Goal: Task Accomplishment & Management: Complete application form

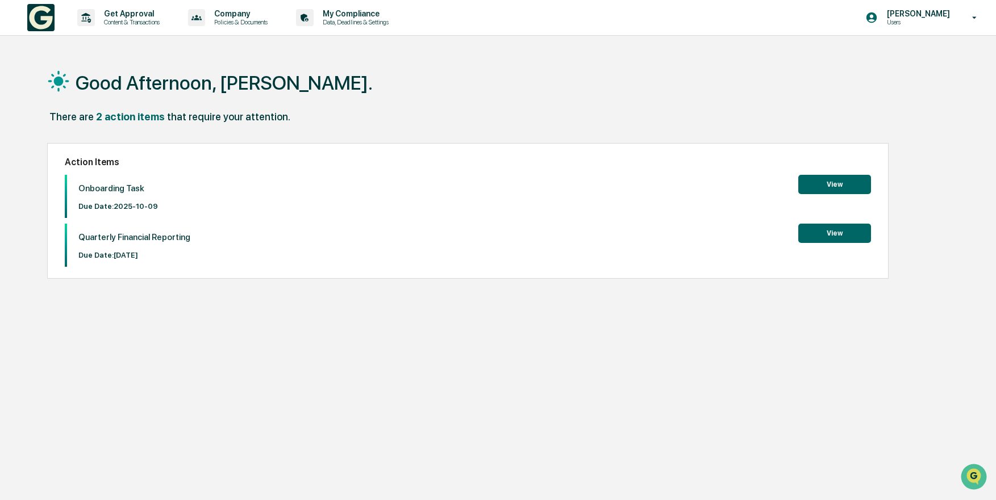
click at [809, 186] on button "View" at bounding box center [834, 184] width 73 height 19
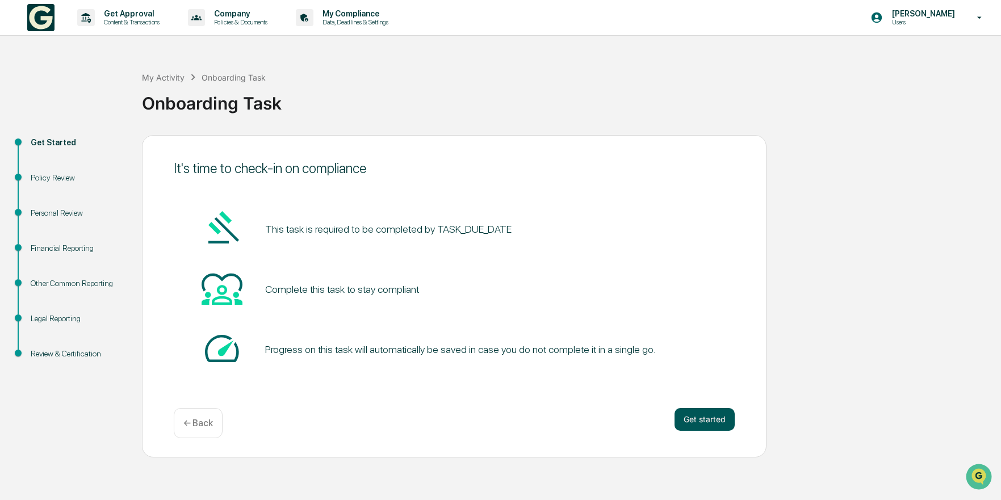
click at [709, 423] on button "Get started" at bounding box center [705, 419] width 60 height 23
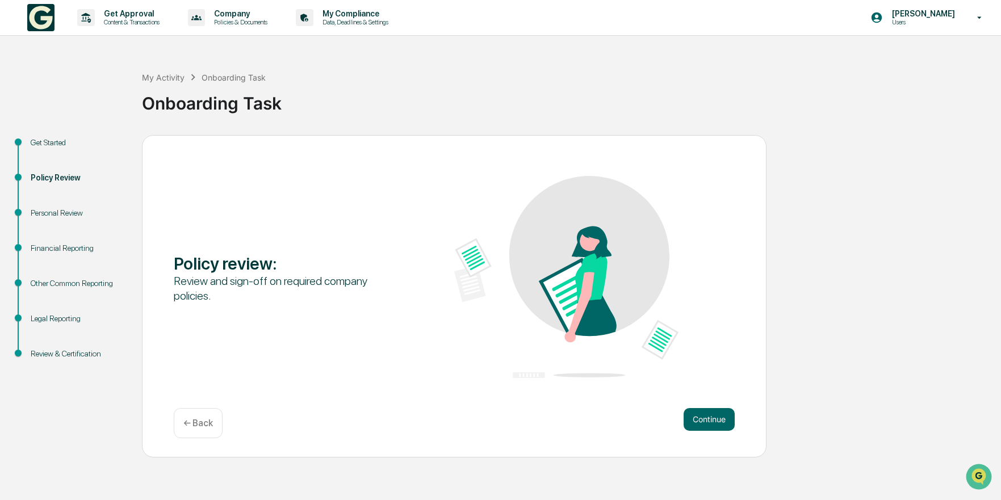
click at [709, 423] on button "Continue" at bounding box center [709, 419] width 51 height 23
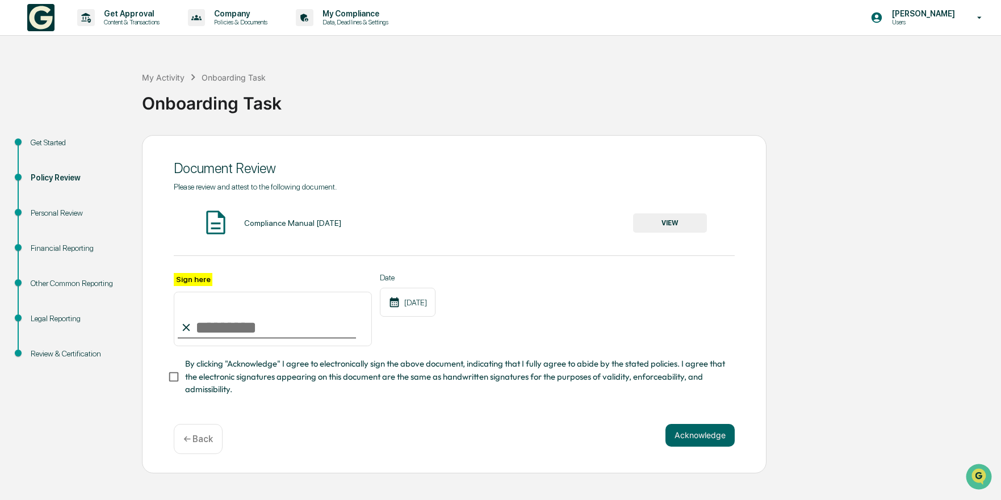
click at [212, 336] on input "Sign here" at bounding box center [273, 319] width 198 height 55
click at [197, 332] on input "Sign here" at bounding box center [273, 319] width 198 height 55
type input "**********"
click at [656, 217] on button "VIEW" at bounding box center [670, 223] width 74 height 19
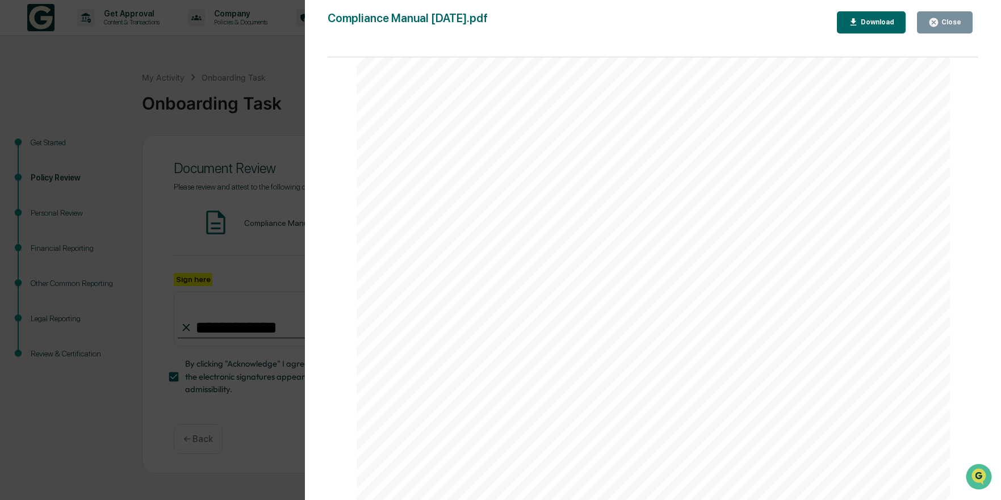
scroll to position [1874, 0]
click at [934, 18] on icon "button" at bounding box center [934, 22] width 11 height 11
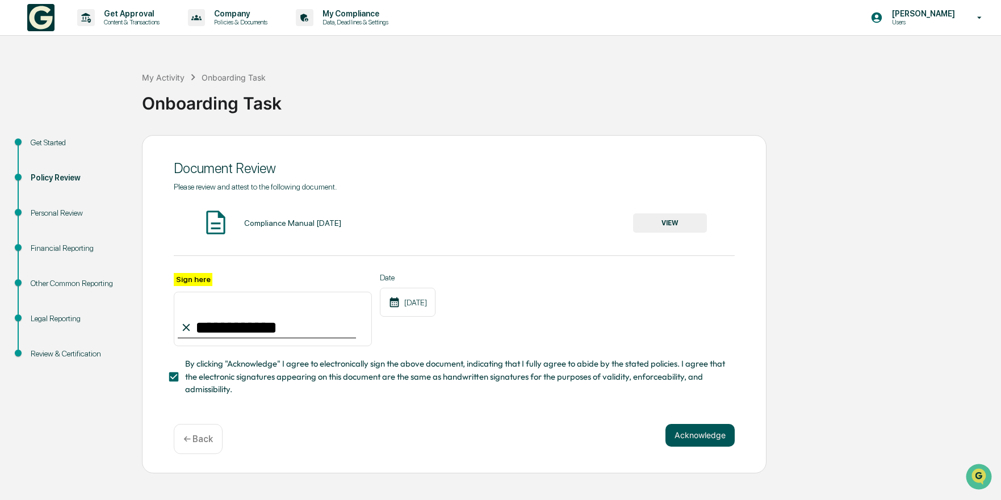
click at [702, 435] on button "Acknowledge" at bounding box center [700, 435] width 69 height 23
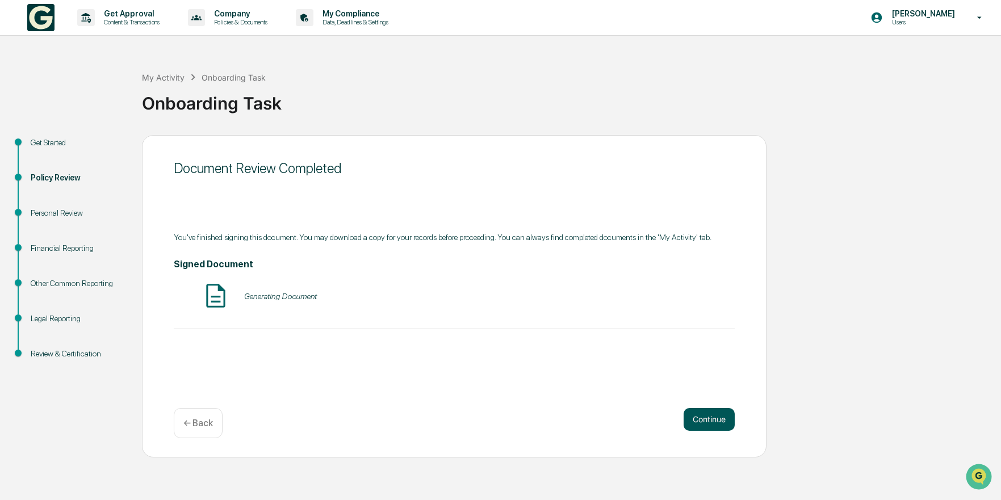
click at [702, 417] on button "Continue" at bounding box center [709, 419] width 51 height 23
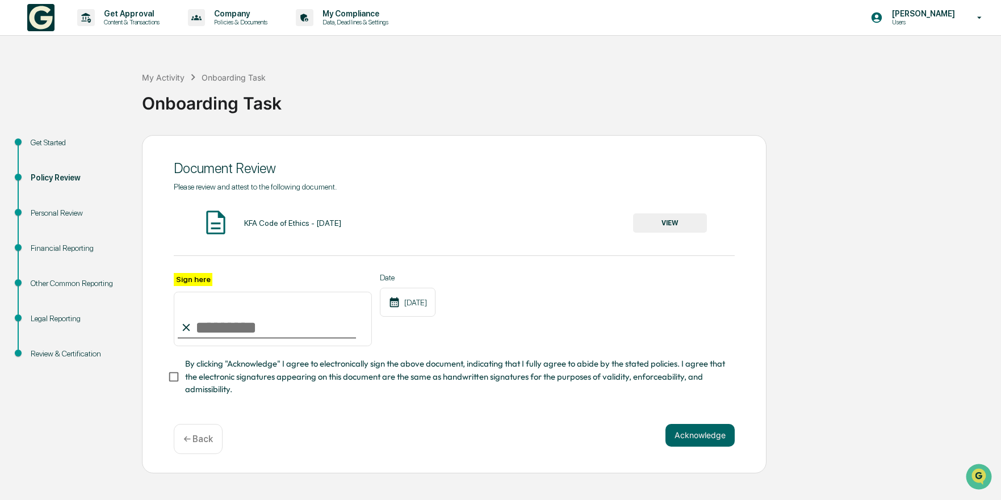
click at [203, 332] on input "Sign here" at bounding box center [273, 319] width 198 height 55
type input "**********"
click at [705, 443] on button "Acknowledge" at bounding box center [700, 435] width 69 height 23
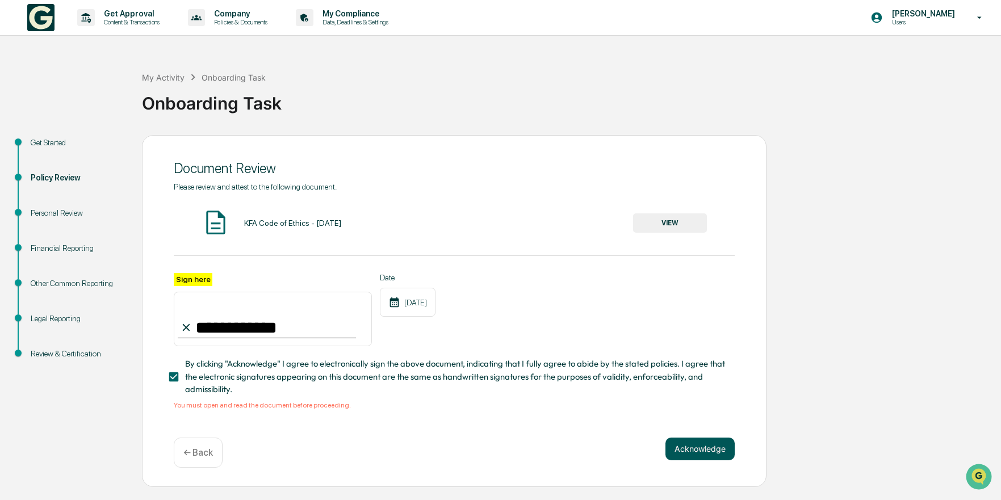
click at [691, 451] on button "Acknowledge" at bounding box center [700, 449] width 69 height 23
click at [671, 213] on div "KFA Code of Ethics - [DATE] VIEW" at bounding box center [454, 223] width 561 height 30
click at [671, 218] on button "VIEW" at bounding box center [670, 223] width 74 height 19
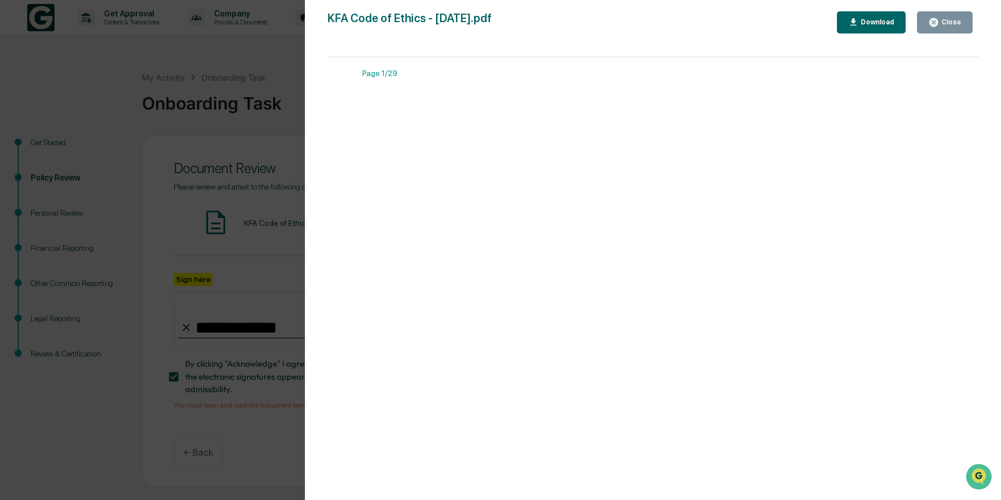
click at [944, 19] on div "Close" at bounding box center [950, 22] width 22 height 8
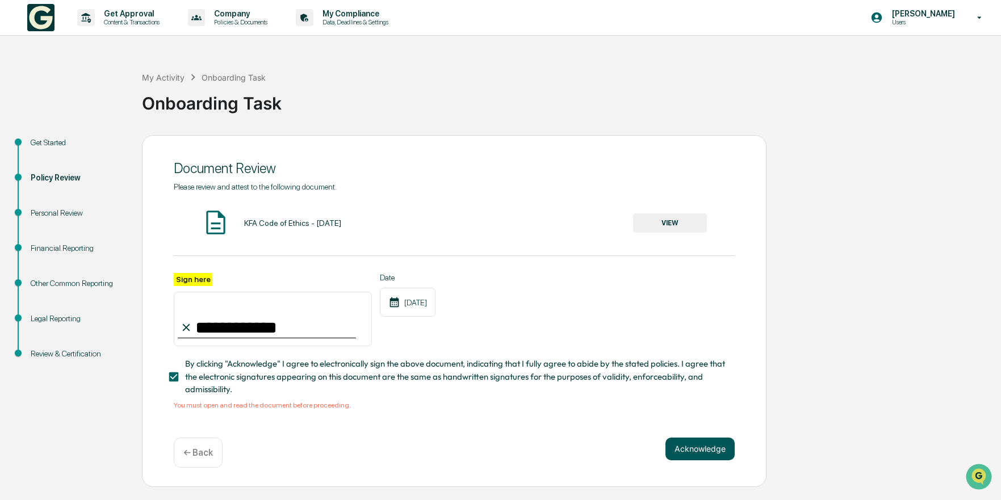
click at [696, 453] on button "Acknowledge" at bounding box center [700, 449] width 69 height 23
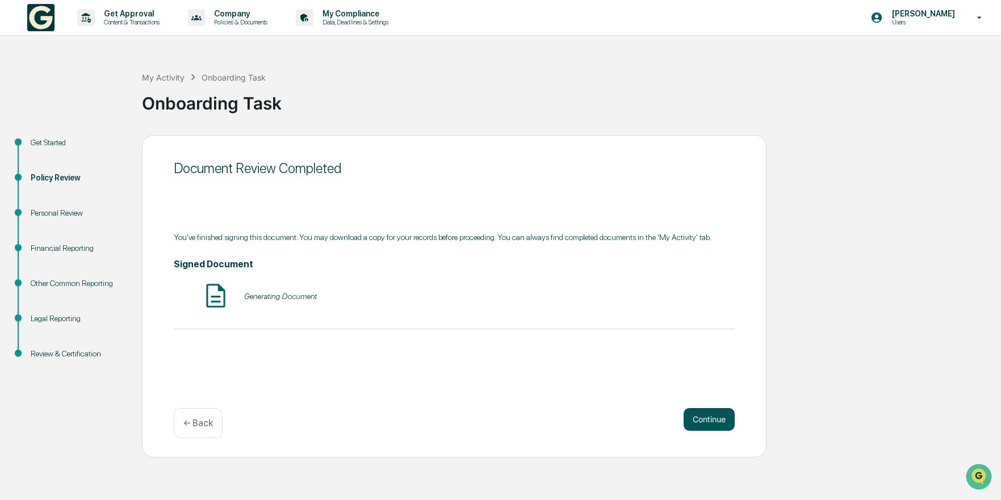
click at [715, 413] on button "Continue" at bounding box center [709, 419] width 51 height 23
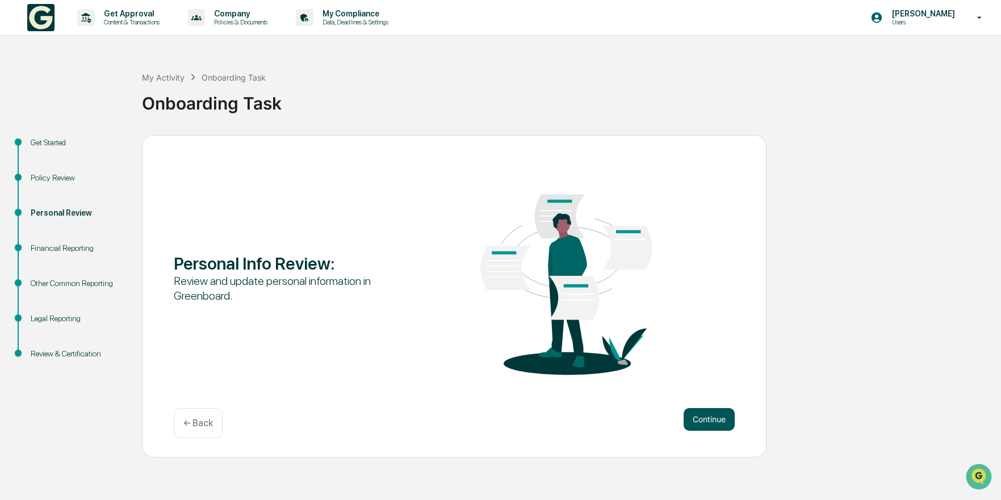
click at [705, 420] on button "Continue" at bounding box center [709, 419] width 51 height 23
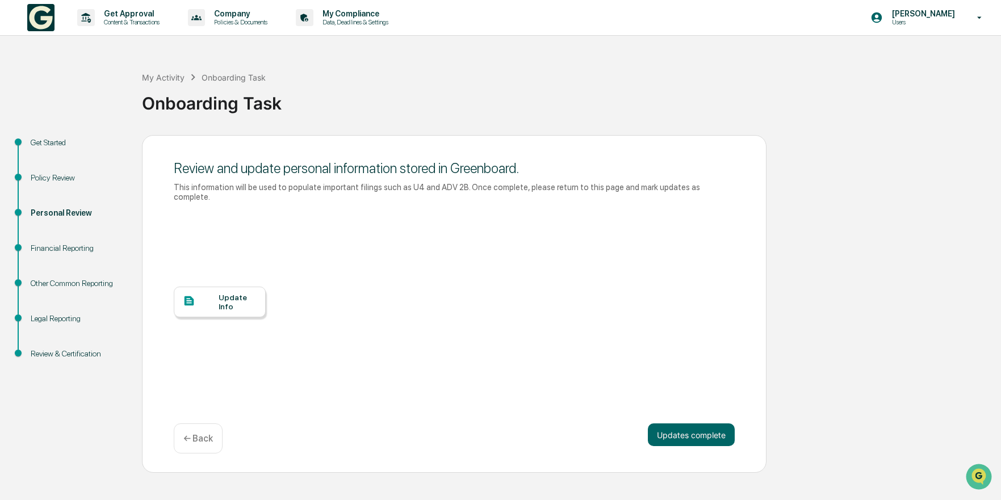
click at [242, 300] on div "Update Info" at bounding box center [238, 302] width 38 height 18
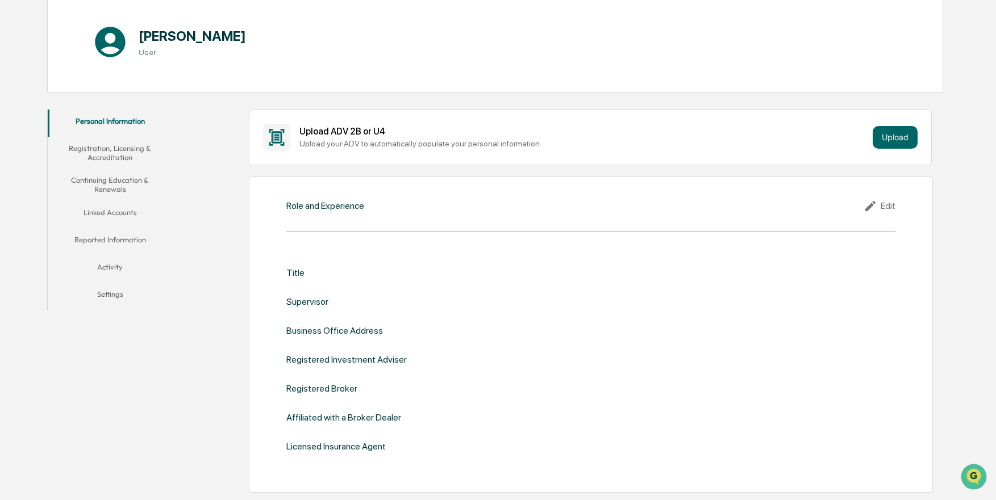
scroll to position [114, 0]
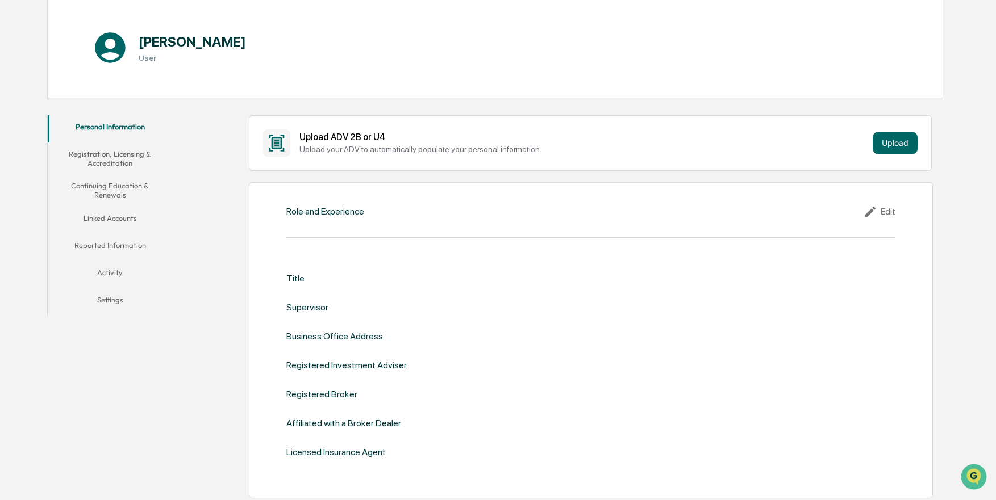
click at [328, 269] on div "Title Supervisor Business Office Address Registered Investment Adviser Register…" at bounding box center [590, 366] width 609 height 220
click at [295, 278] on div "Title" at bounding box center [295, 278] width 18 height 11
click at [321, 314] on div "Title Supervisor Business Office Address Registered Investment Adviser Register…" at bounding box center [590, 365] width 609 height 185
click at [868, 211] on icon at bounding box center [871, 212] width 17 height 14
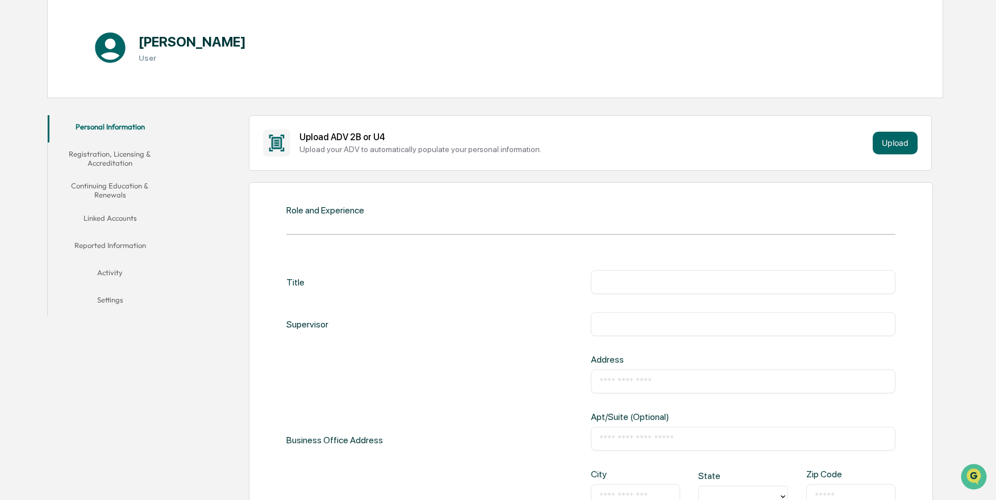
click at [647, 279] on input "text" at bounding box center [742, 282] width 287 height 11
type input "***"
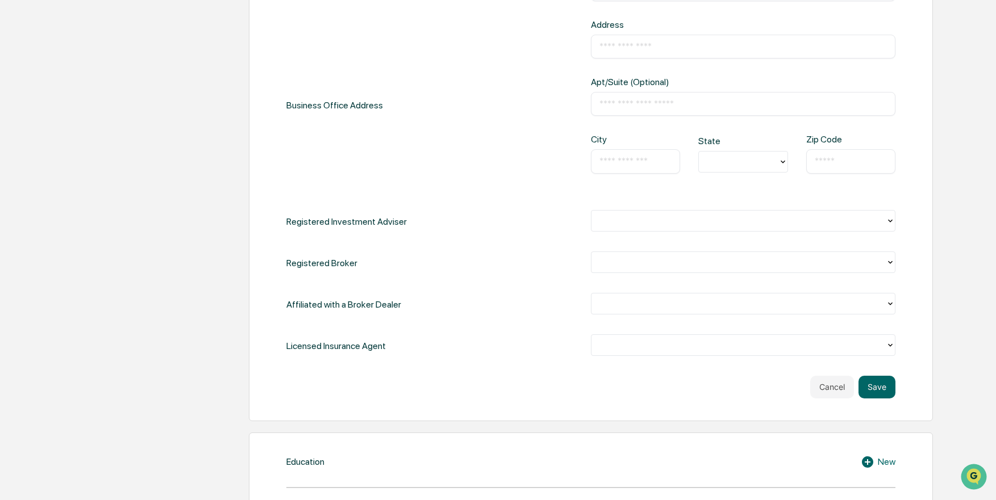
scroll to position [454, 0]
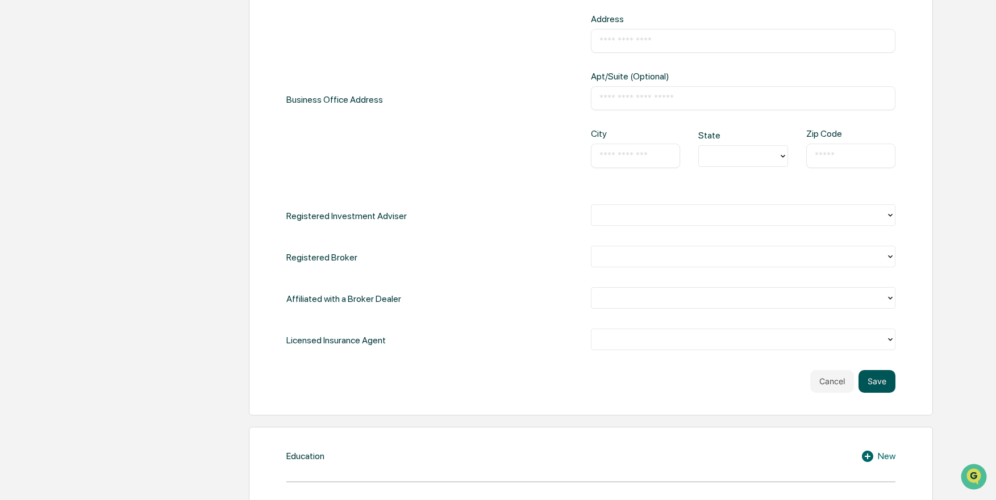
click at [873, 382] on button "Save" at bounding box center [876, 381] width 37 height 23
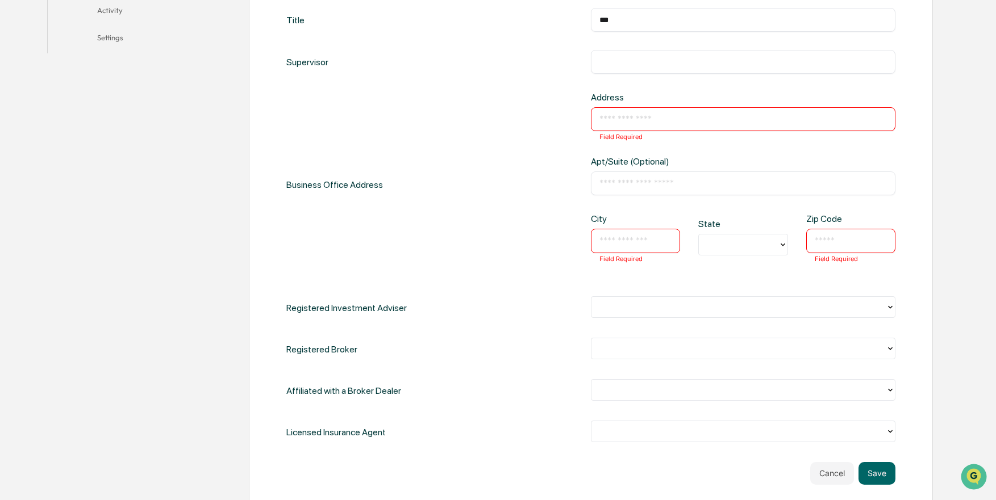
scroll to position [341, 0]
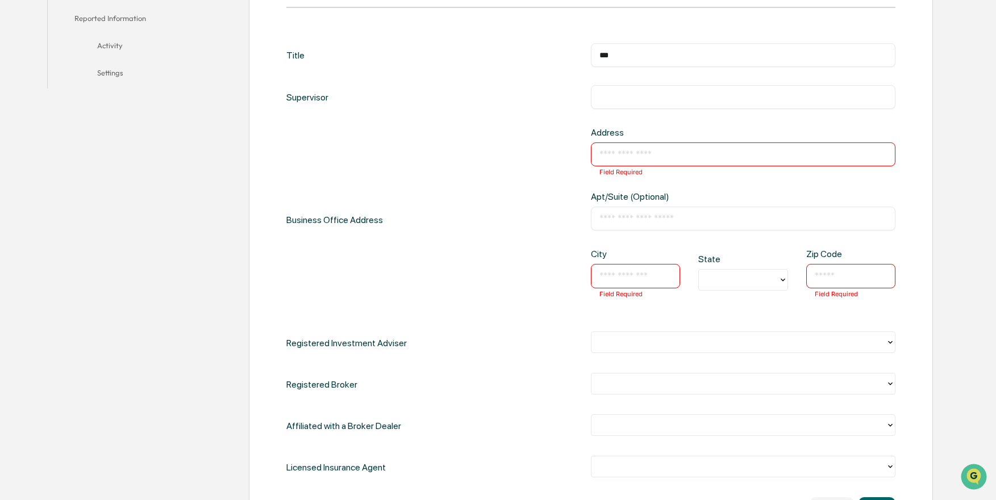
click at [629, 169] on p "Field Required" at bounding box center [620, 172] width 43 height 10
click at [635, 152] on input "text" at bounding box center [742, 154] width 287 height 11
type input "**********"
type input "*********"
type input "********"
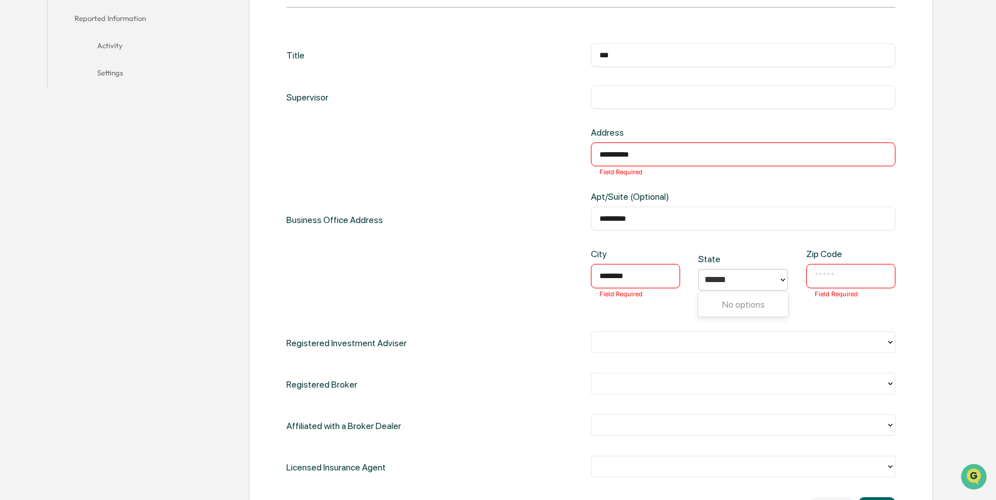
type input "*****"
click at [830, 271] on input "text" at bounding box center [850, 275] width 72 height 11
type input "*****"
click at [757, 279] on div at bounding box center [738, 279] width 68 height 13
type input "*"
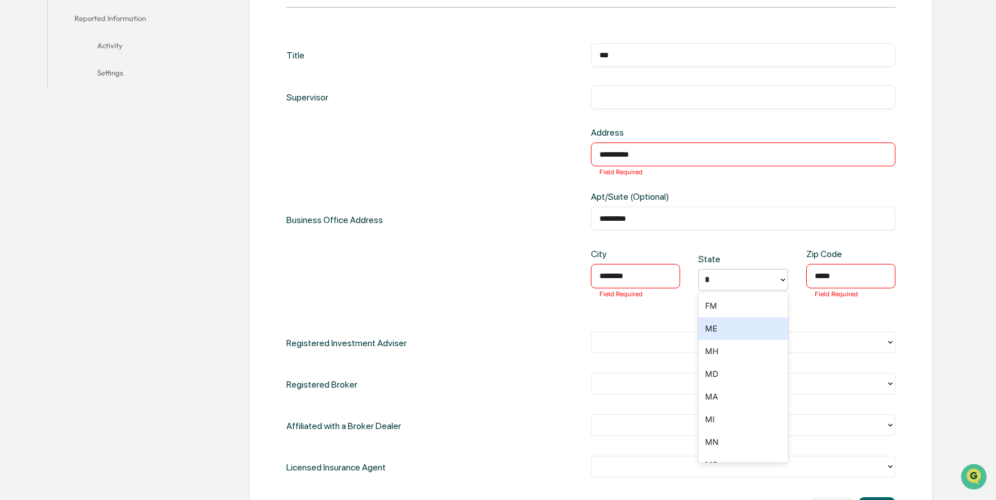
click at [711, 325] on div "ME" at bounding box center [742, 328] width 89 height 23
click at [645, 217] on input "*********" at bounding box center [742, 218] width 287 height 11
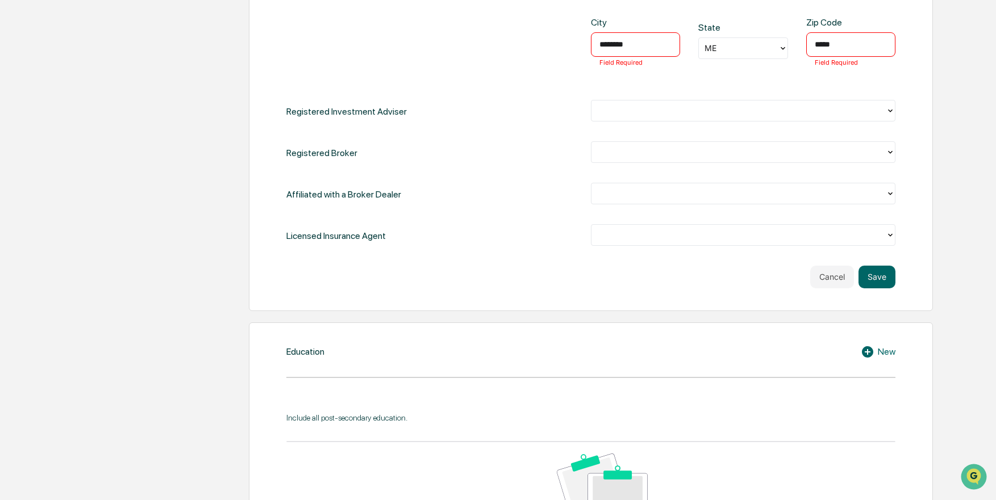
scroll to position [625, 0]
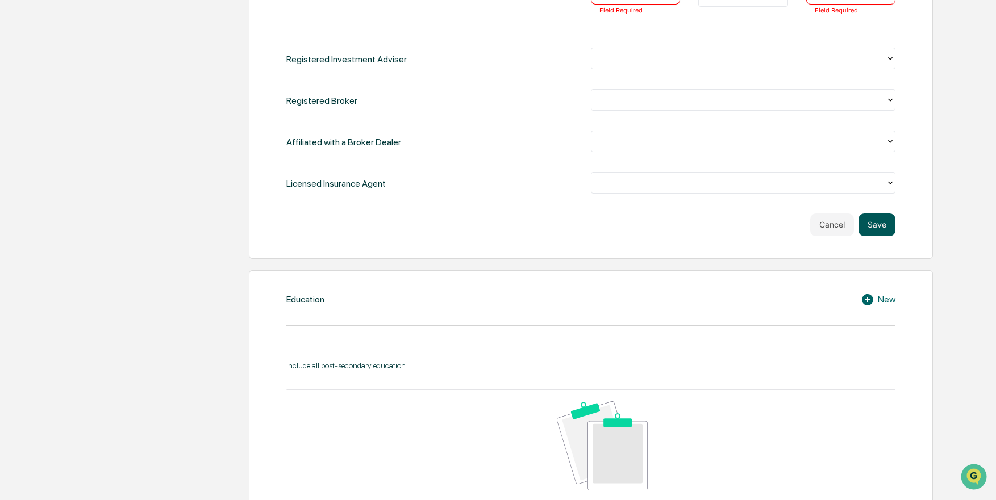
type input "*********"
click at [871, 228] on button "Save" at bounding box center [876, 225] width 37 height 23
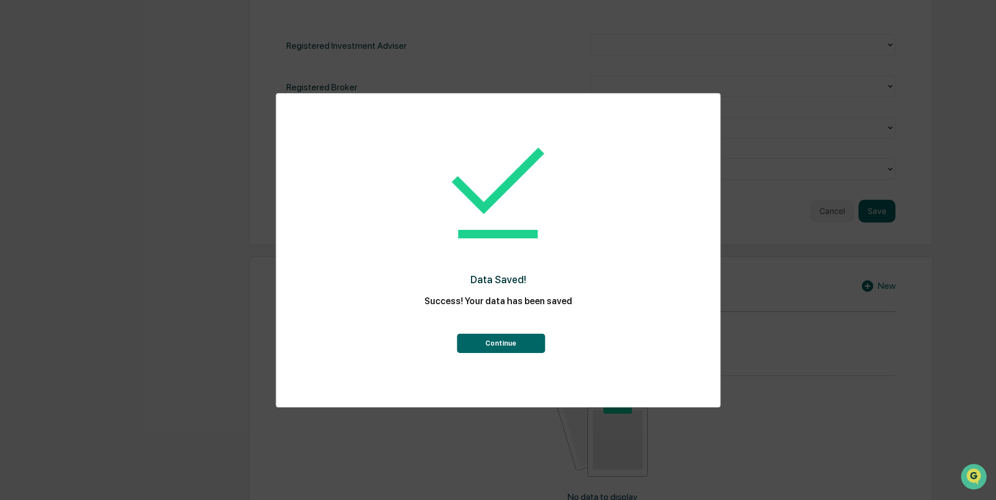
click at [515, 345] on button "Continue" at bounding box center [501, 343] width 88 height 19
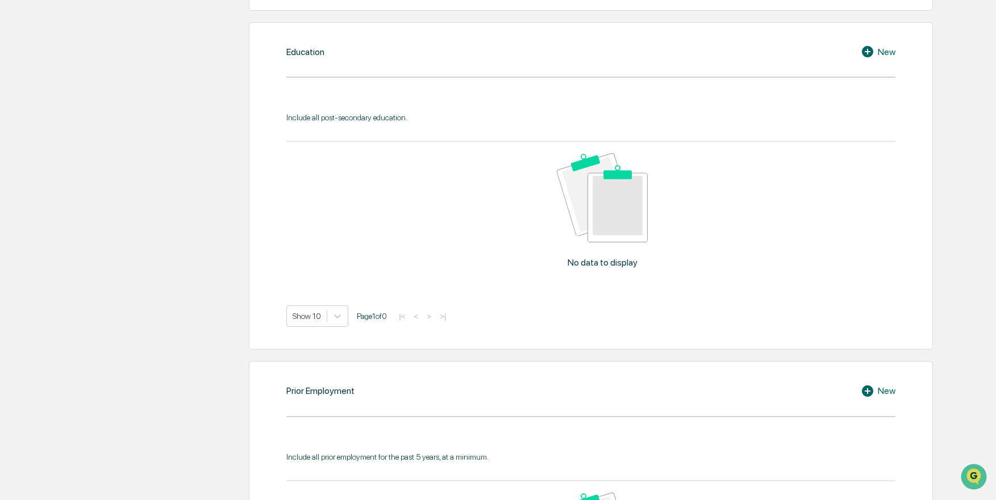
click at [870, 49] on icon at bounding box center [867, 51] width 11 height 11
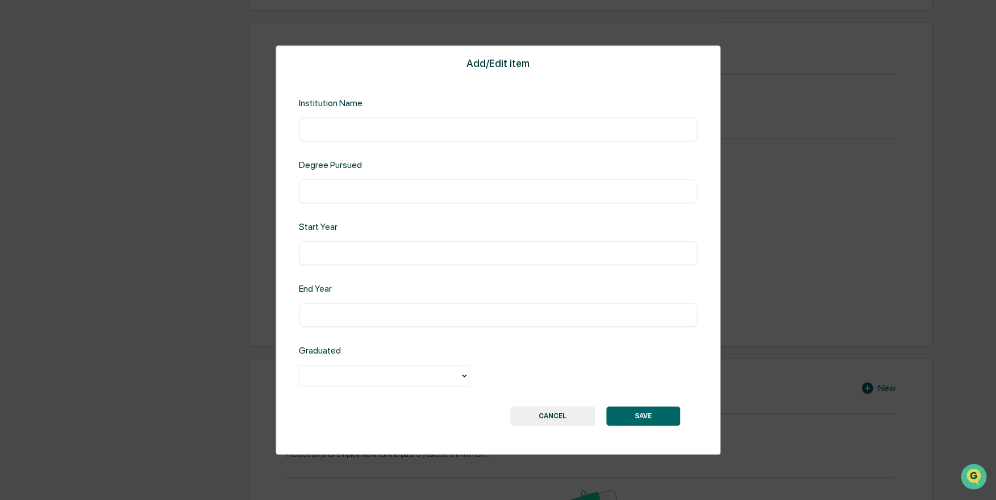
click at [359, 126] on input "text" at bounding box center [497, 129] width 381 height 11
type input "**********"
type input "**"
type input "****"
click at [325, 315] on input "text" at bounding box center [497, 315] width 381 height 11
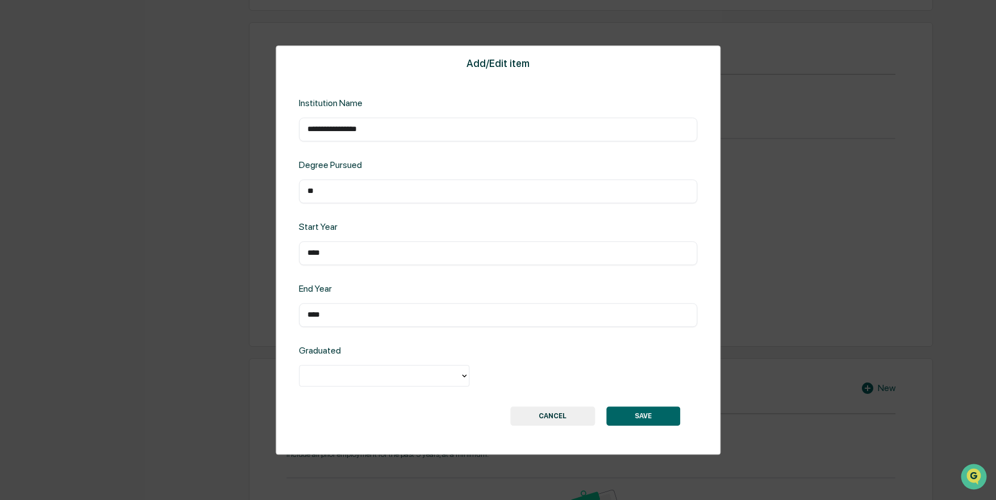
type input "****"
click at [327, 376] on div at bounding box center [379, 376] width 149 height 13
click at [320, 397] on div "Yes" at bounding box center [384, 402] width 170 height 23
click at [663, 412] on button "SAVE" at bounding box center [643, 416] width 74 height 19
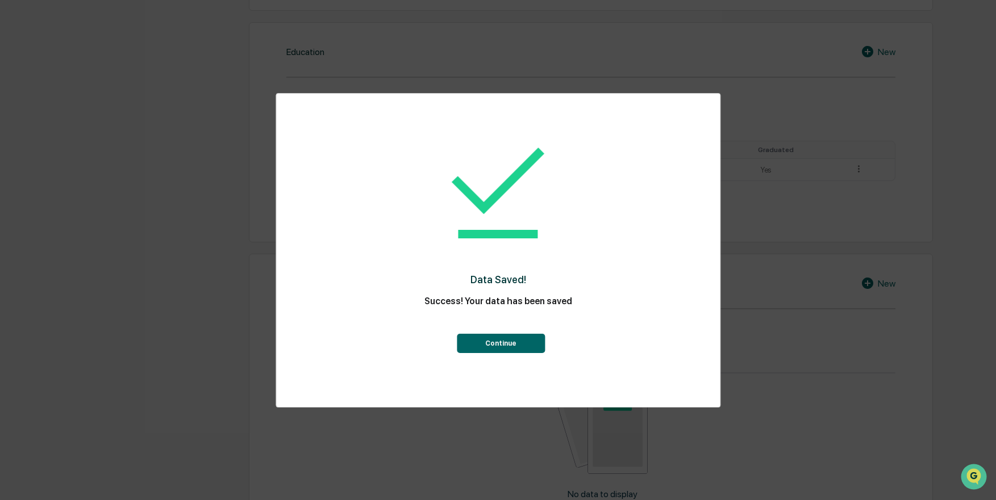
click at [467, 340] on button "Continue" at bounding box center [501, 343] width 88 height 19
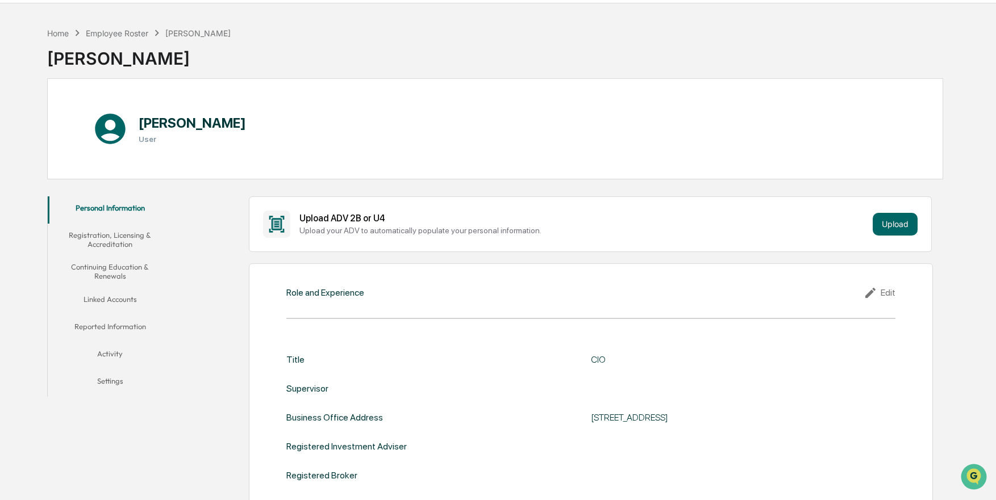
scroll to position [0, 0]
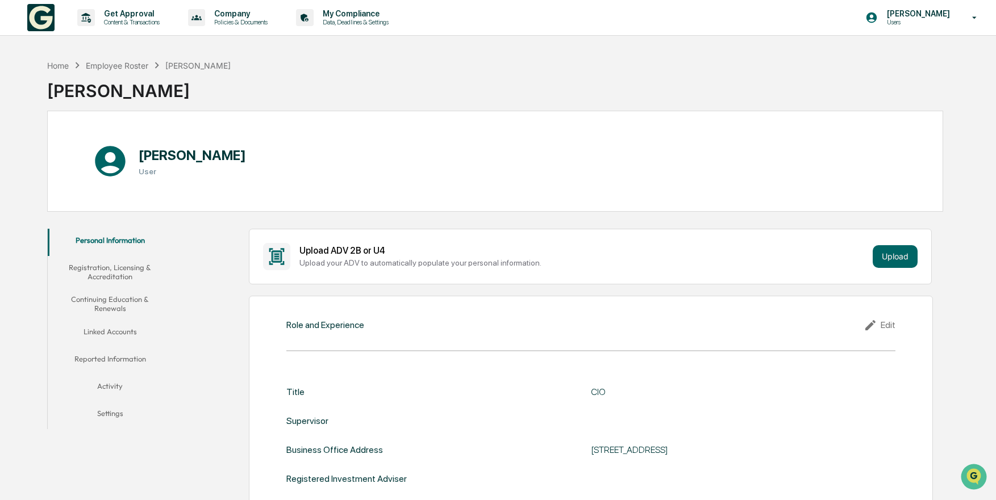
click at [120, 269] on button "Registration, Licensing & Accreditation" at bounding box center [110, 272] width 125 height 32
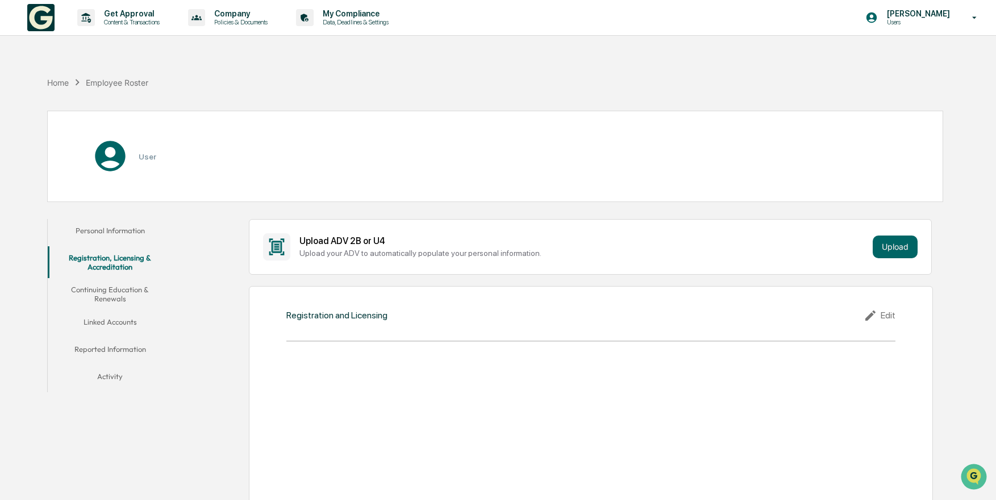
click at [95, 296] on button "Continuing Education & Renewals" at bounding box center [110, 294] width 125 height 32
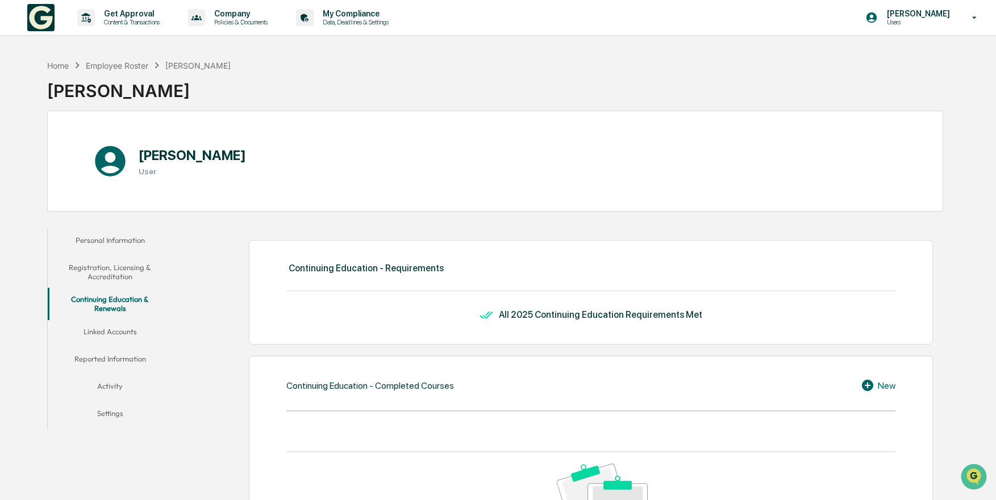
click at [107, 334] on button "Linked Accounts" at bounding box center [110, 333] width 125 height 27
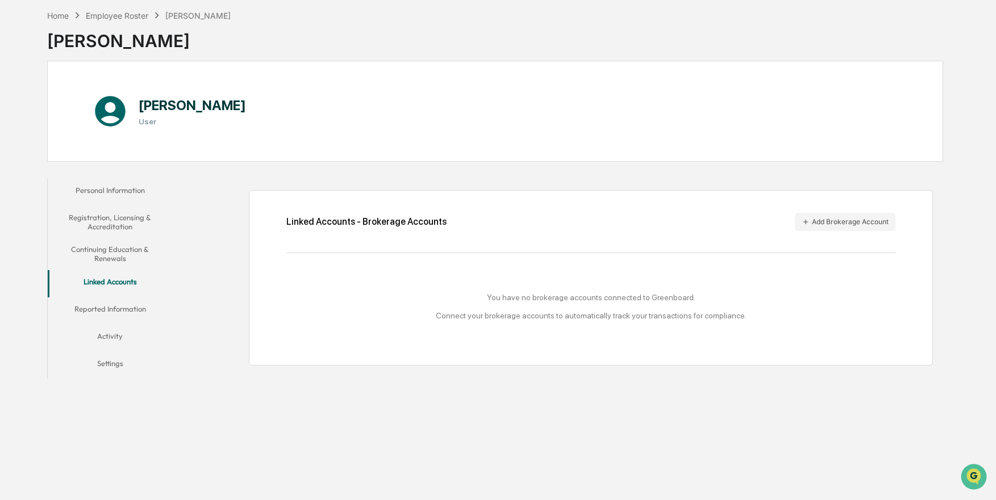
scroll to position [54, 0]
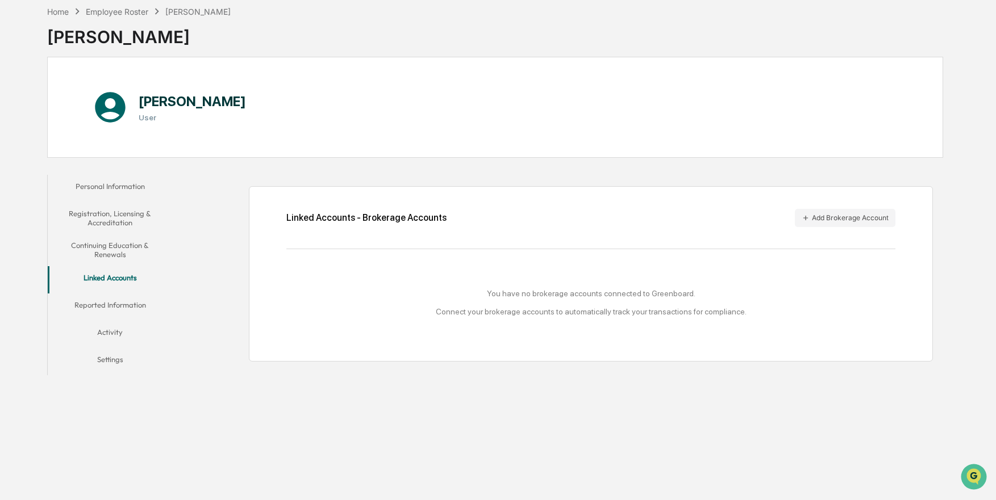
click at [113, 308] on button "Reported Information" at bounding box center [110, 307] width 125 height 27
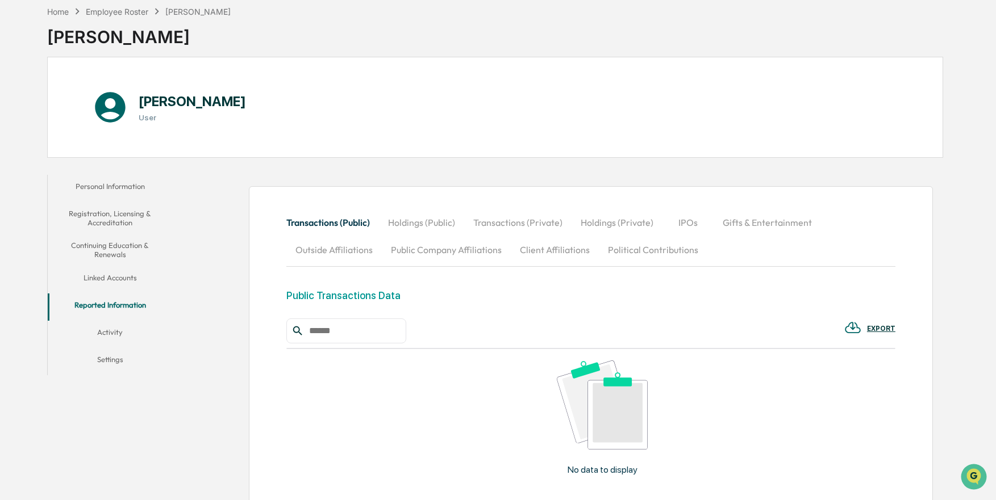
click at [100, 331] on button "Activity" at bounding box center [110, 334] width 125 height 27
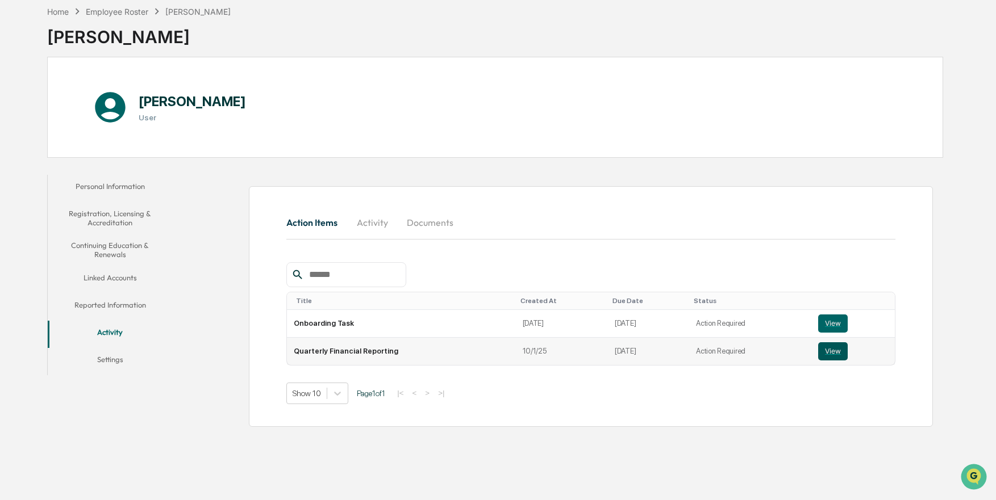
click at [825, 353] on button "View" at bounding box center [833, 351] width 30 height 18
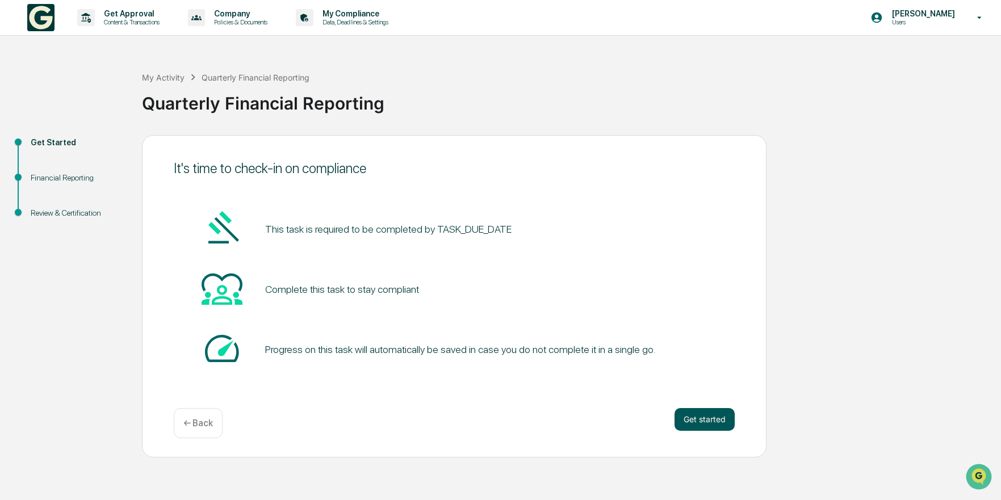
click at [704, 419] on button "Get started" at bounding box center [705, 419] width 60 height 23
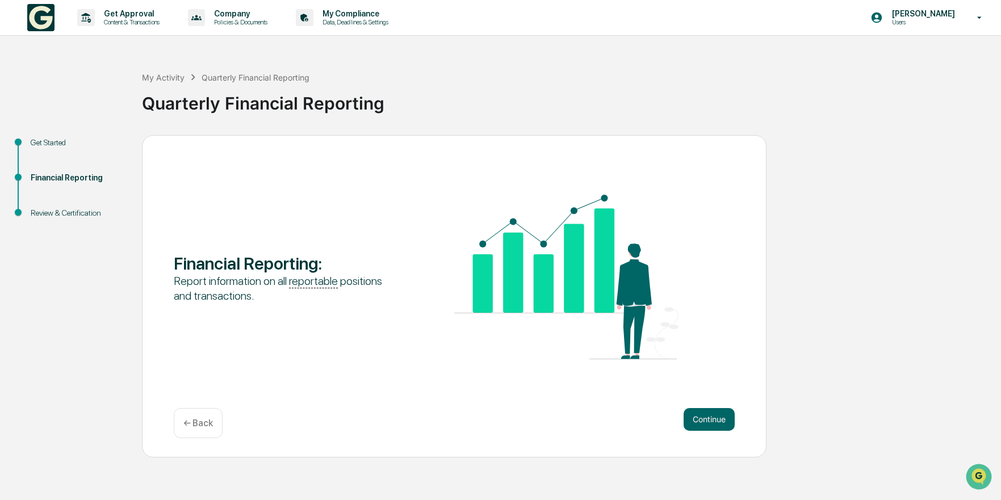
click at [705, 419] on button "Continue" at bounding box center [709, 419] width 51 height 23
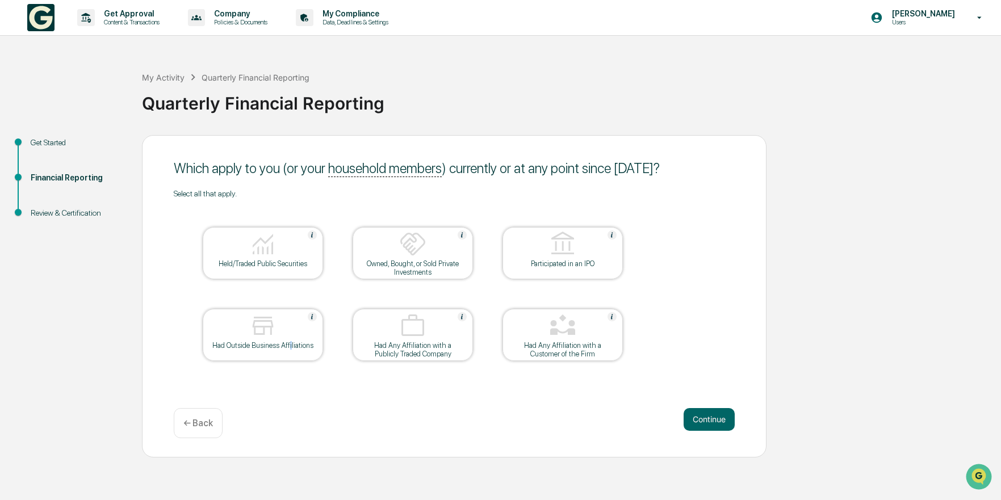
click at [290, 346] on div "Had Outside Business Affiliations" at bounding box center [263, 345] width 102 height 9
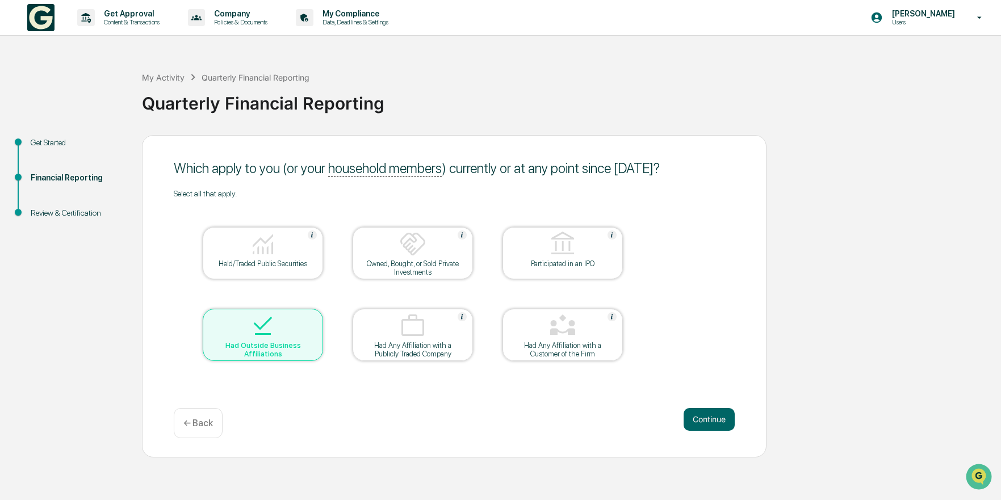
click at [290, 346] on div "Had Outside Business Affiliations" at bounding box center [263, 349] width 102 height 17
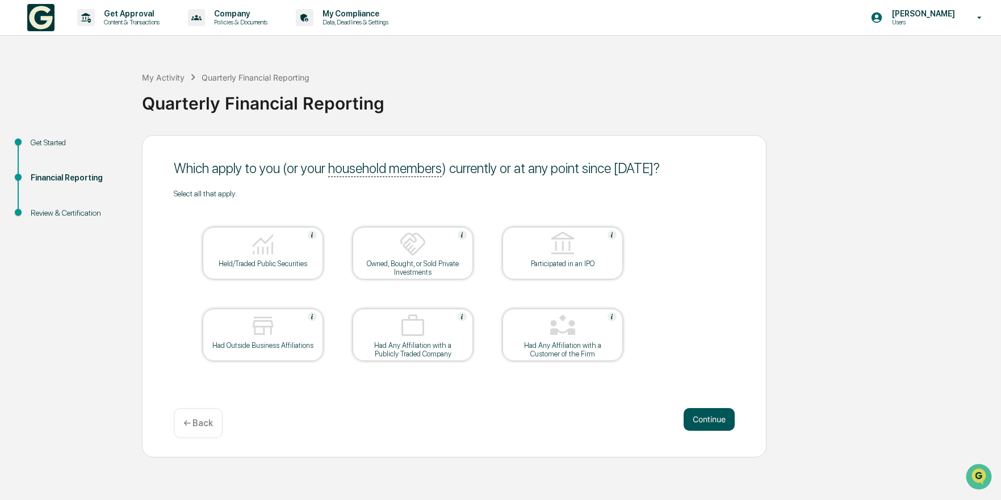
click at [728, 423] on button "Continue" at bounding box center [709, 419] width 51 height 23
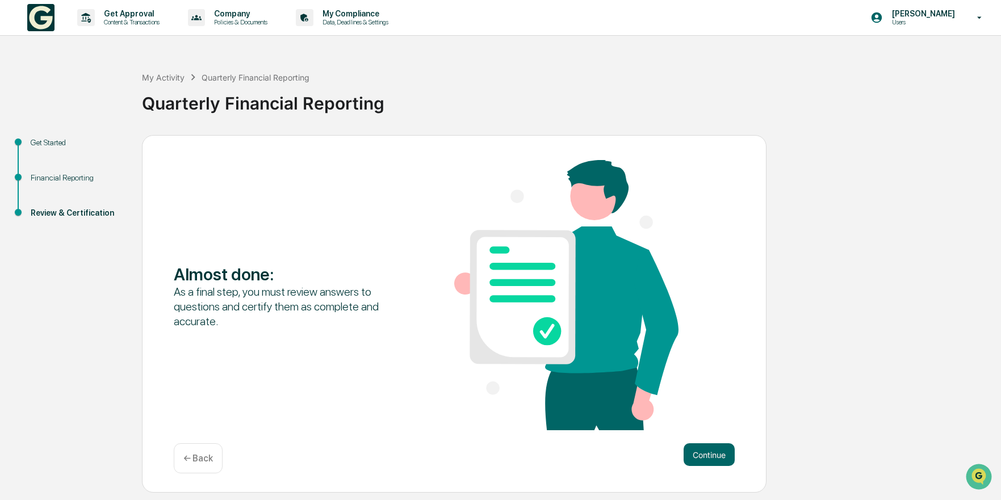
click at [199, 441] on div "Almost done : As a final step, you must review answers to questions and certify…" at bounding box center [454, 314] width 625 height 358
click at [195, 448] on div "← Back" at bounding box center [198, 459] width 49 height 30
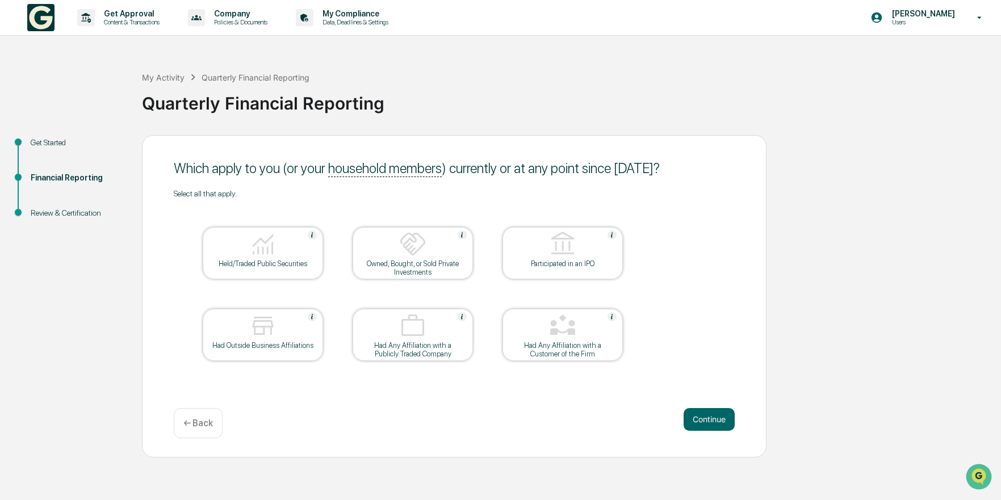
click at [228, 254] on div at bounding box center [263, 245] width 114 height 29
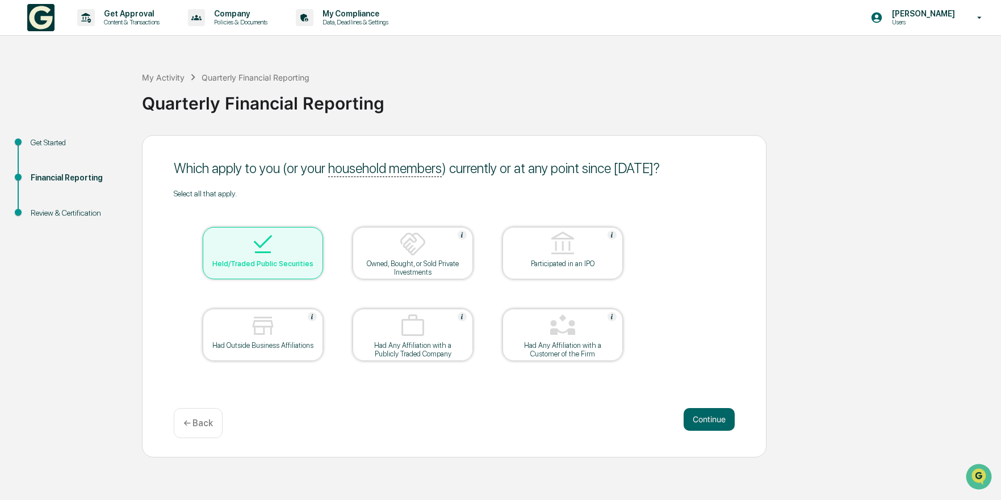
click at [738, 436] on div "Which apply to you (or your household members ) currently or at any point since…" at bounding box center [454, 296] width 625 height 323
click at [709, 421] on button "Continue" at bounding box center [709, 419] width 51 height 23
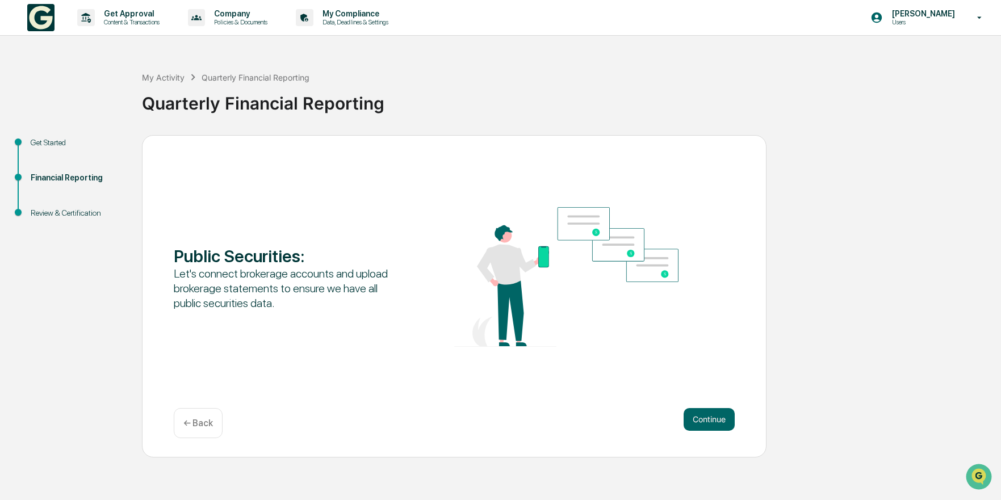
click at [709, 421] on button "Continue" at bounding box center [709, 419] width 51 height 23
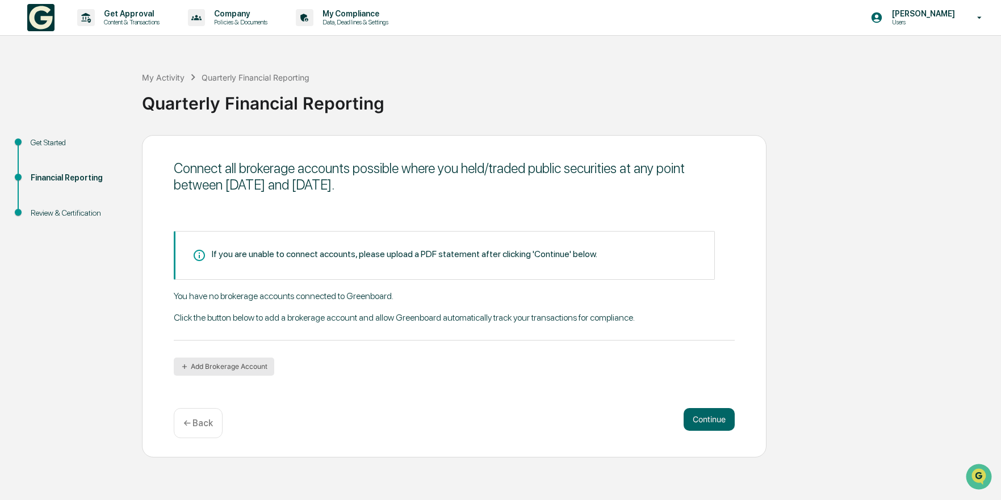
click at [238, 372] on button "Add Brokerage Account" at bounding box center [224, 367] width 101 height 18
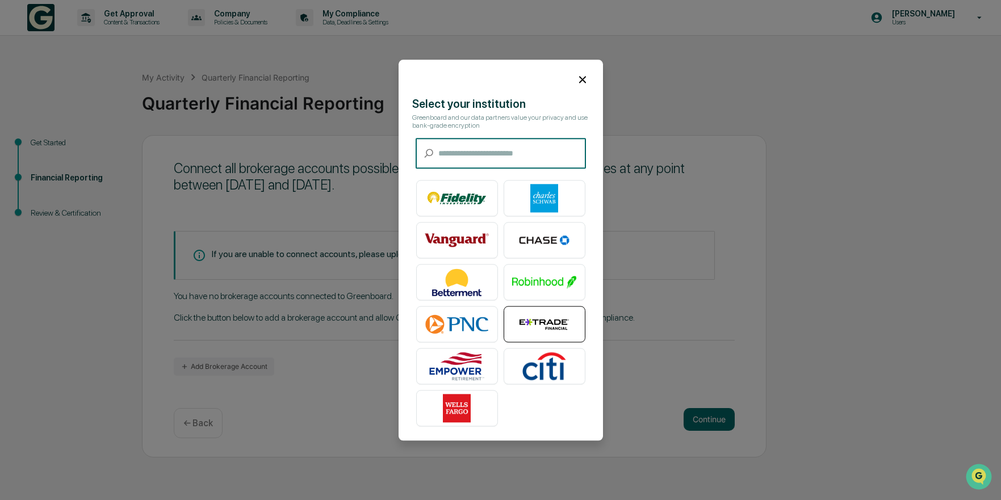
click at [537, 320] on img at bounding box center [544, 324] width 65 height 28
